Goal: Information Seeking & Learning: Learn about a topic

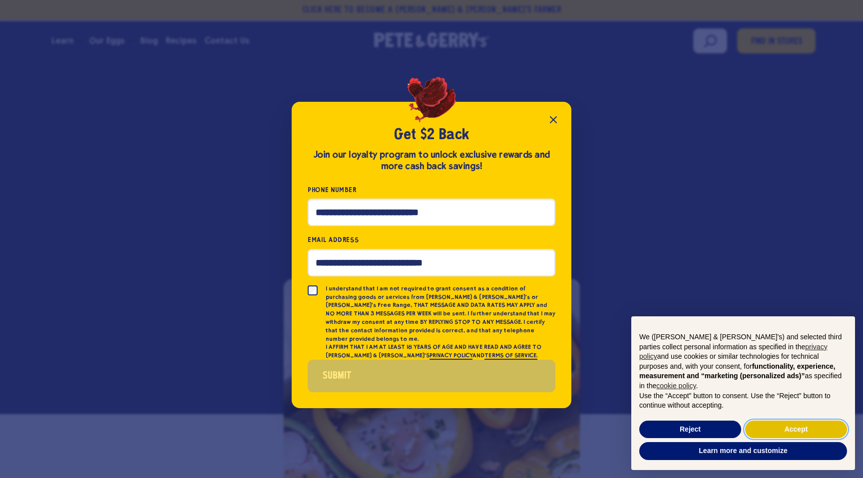
click at [805, 428] on button "Accept" at bounding box center [796, 430] width 102 height 18
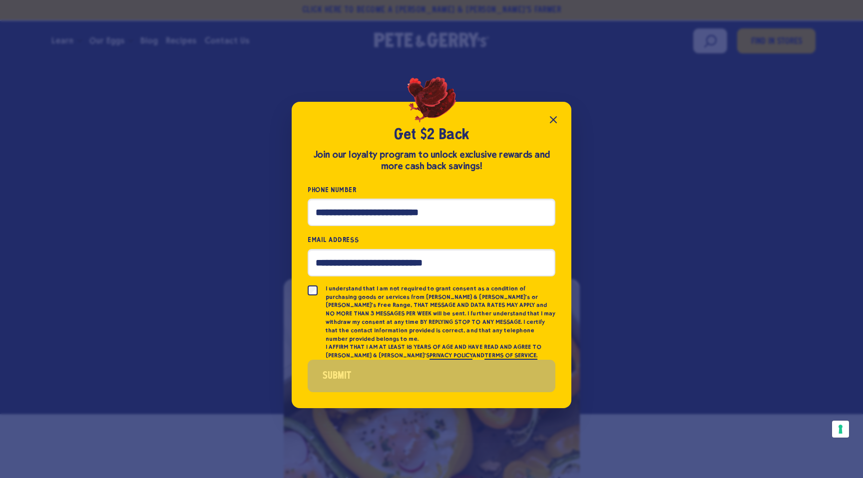
click at [555, 123] on icon "Close popup" at bounding box center [553, 120] width 6 height 6
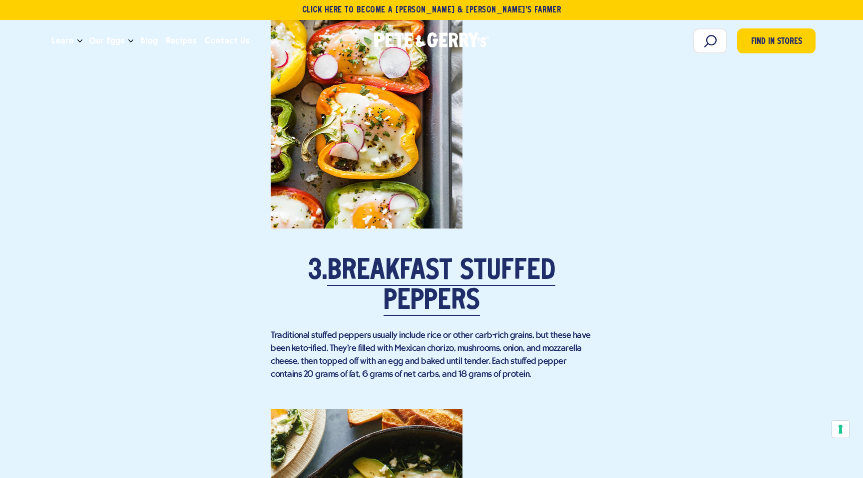
scroll to position [1530, 0]
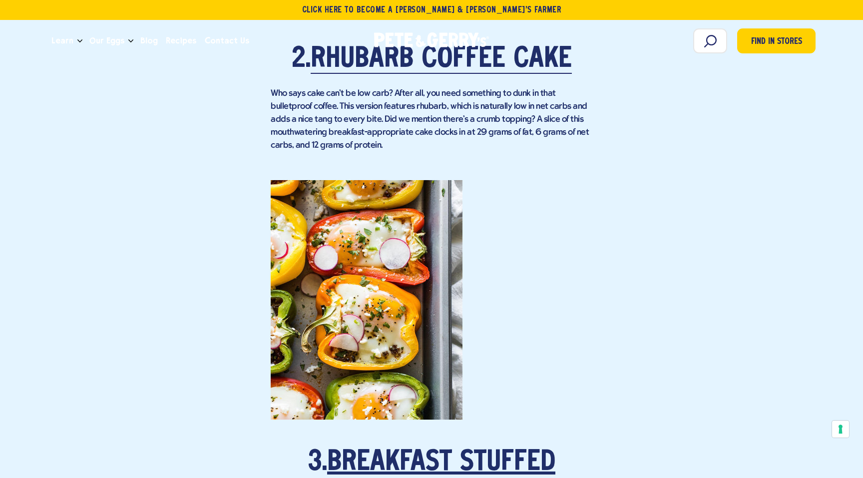
click at [445, 457] on link "Breakfast Stuffed Peppers" at bounding box center [441, 479] width 228 height 58
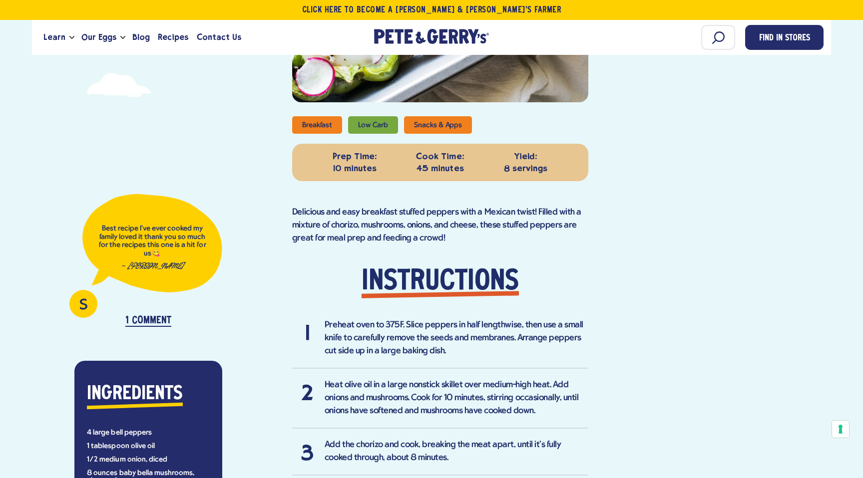
scroll to position [574, 0]
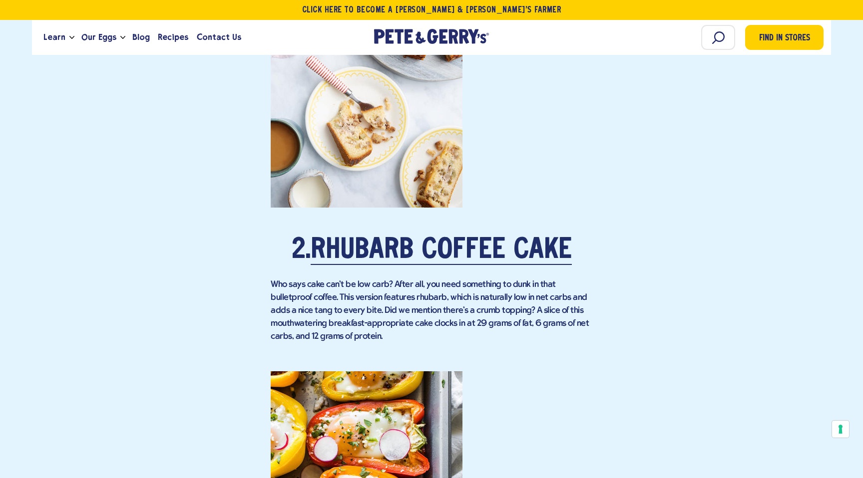
scroll to position [1530, 0]
